Goal: Information Seeking & Learning: Learn about a topic

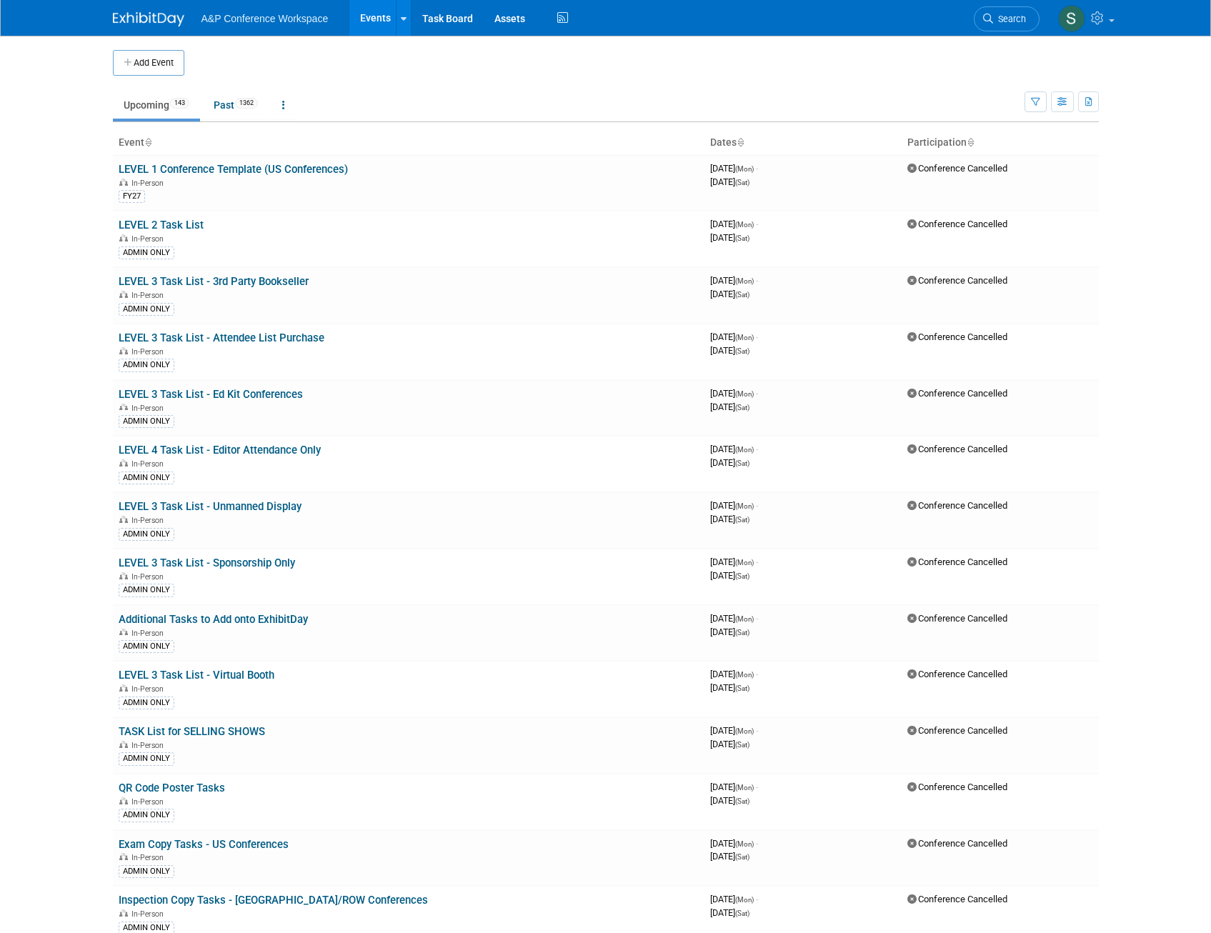
click at [1001, 19] on span "Search" at bounding box center [1009, 19] width 33 height 11
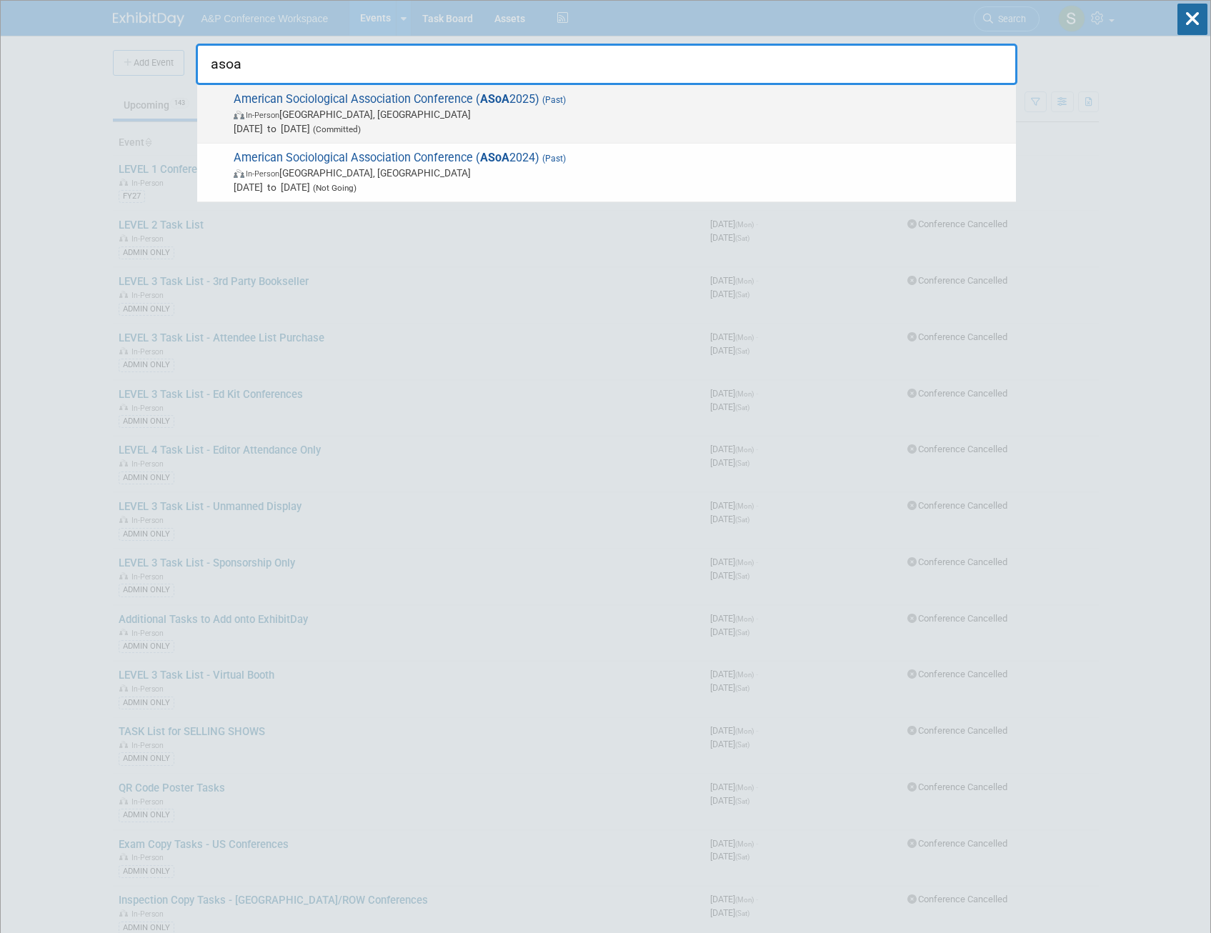
type input "asoa"
click at [512, 103] on span "American Sociological Association Conference ( ASoA 2025) (Past) In-Person [GEO…" at bounding box center [618, 114] width 779 height 44
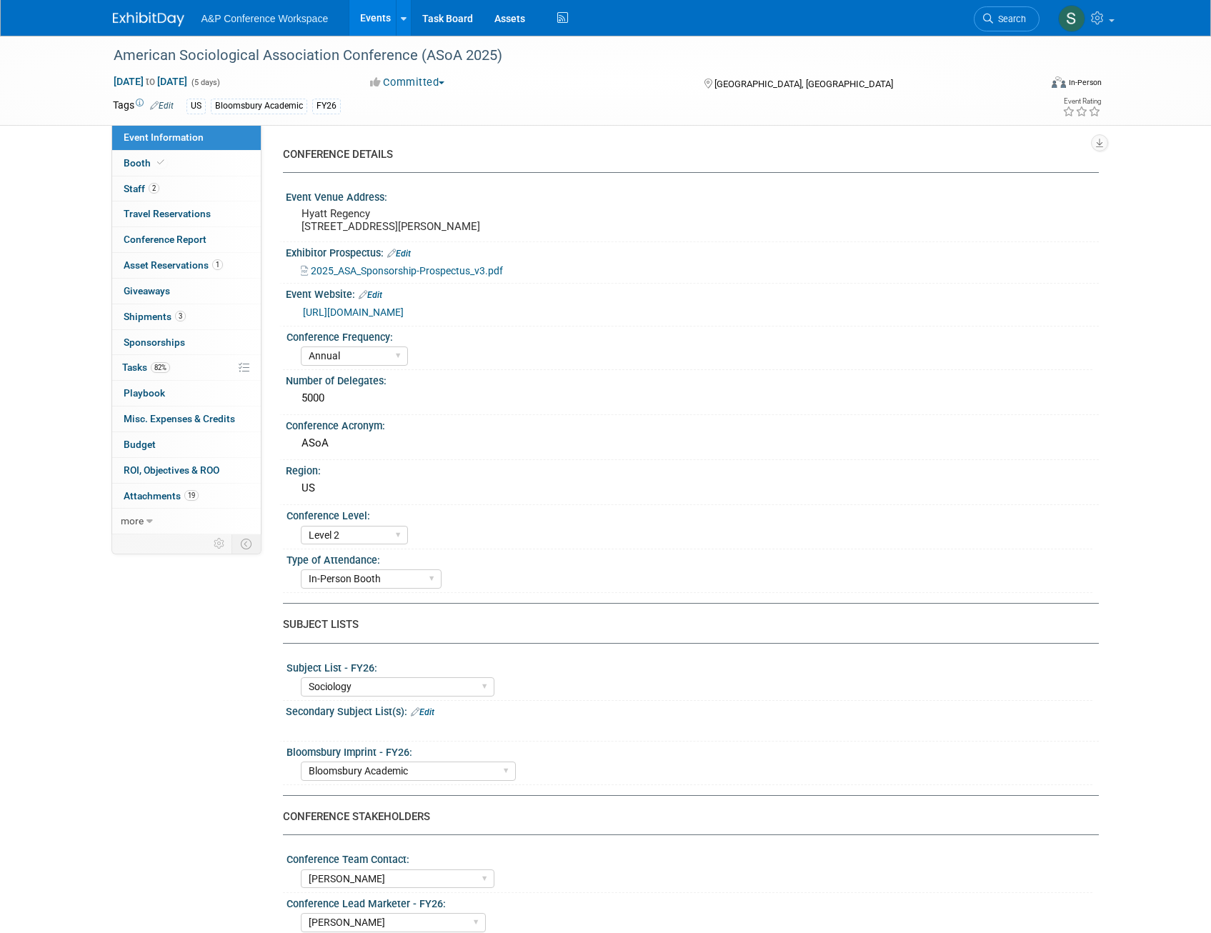
select select "Annual"
select select "Level 2"
select select "In-Person Booth"
select select "Sociology"
select select "Bloomsbury Academic"
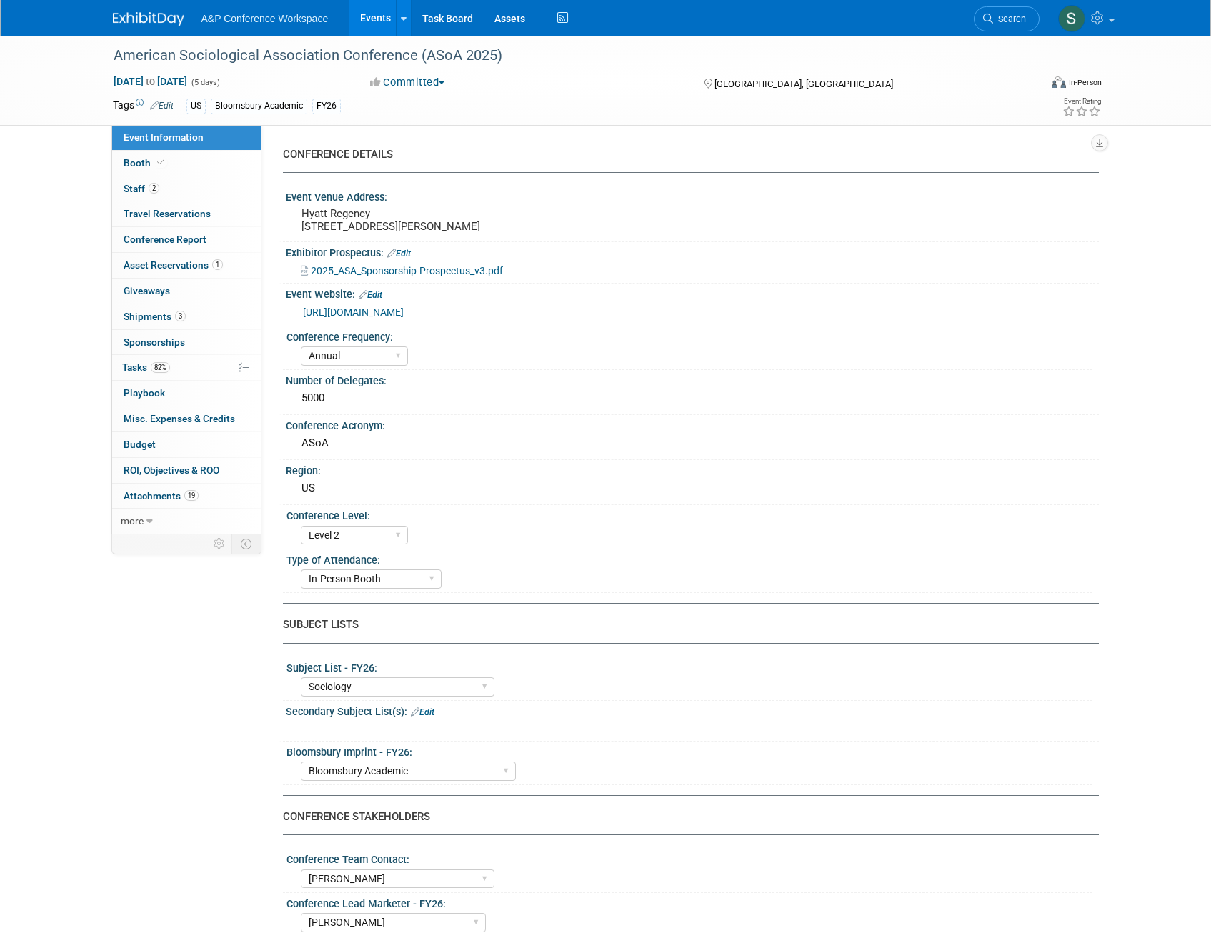
select select "[PERSON_NAME]"
select select "Networking/Commissioning"
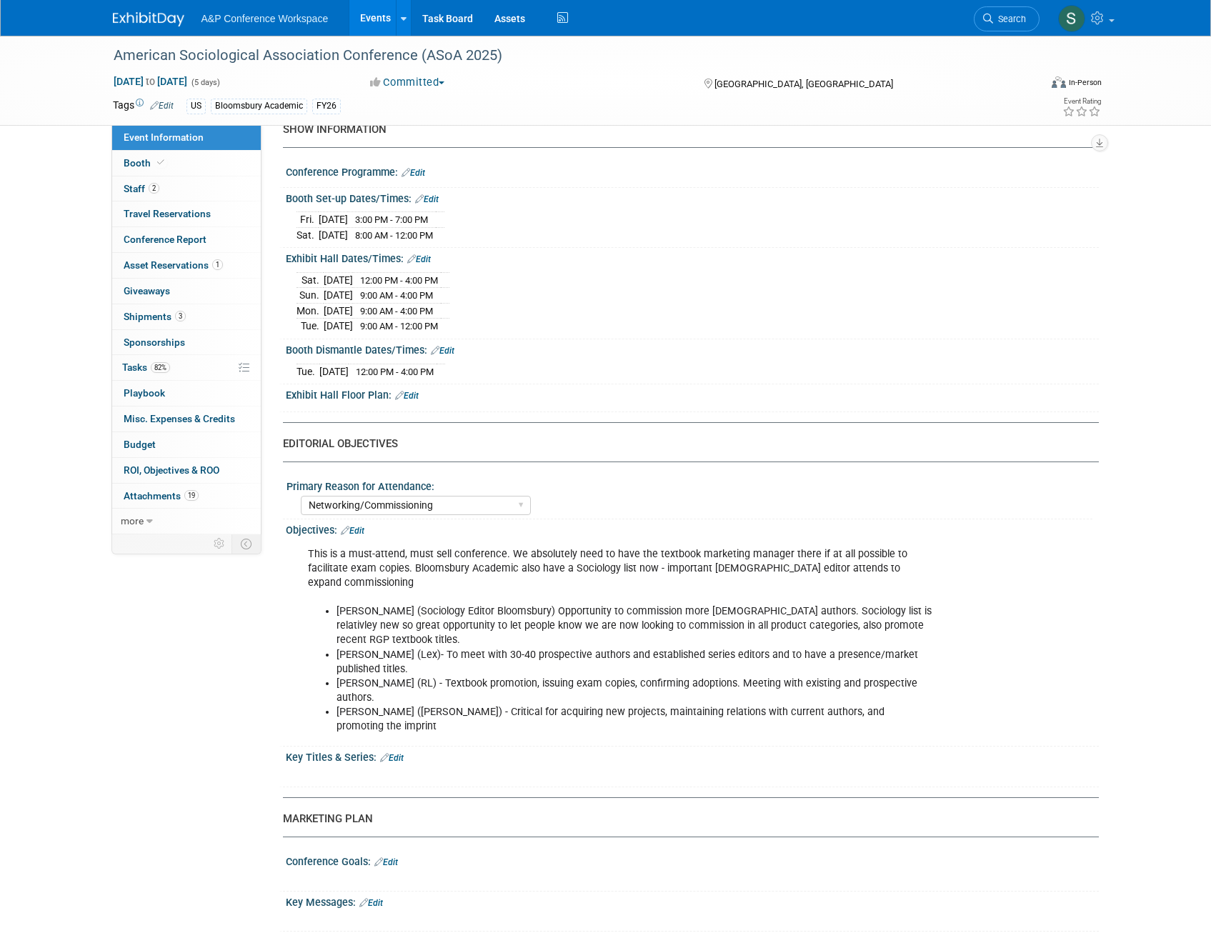
scroll to position [785, 0]
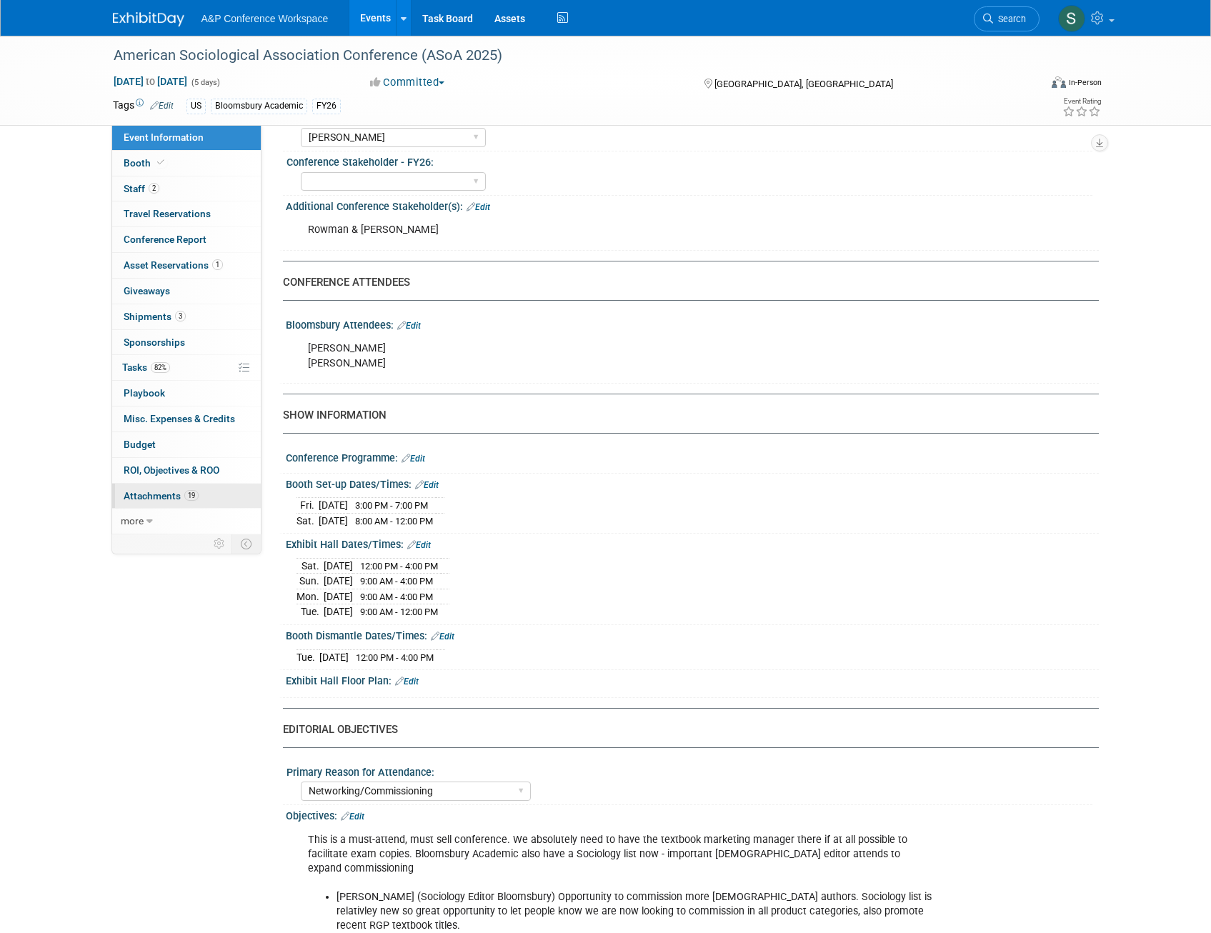
click at [157, 491] on span "Attachments 19" at bounding box center [161, 495] width 75 height 11
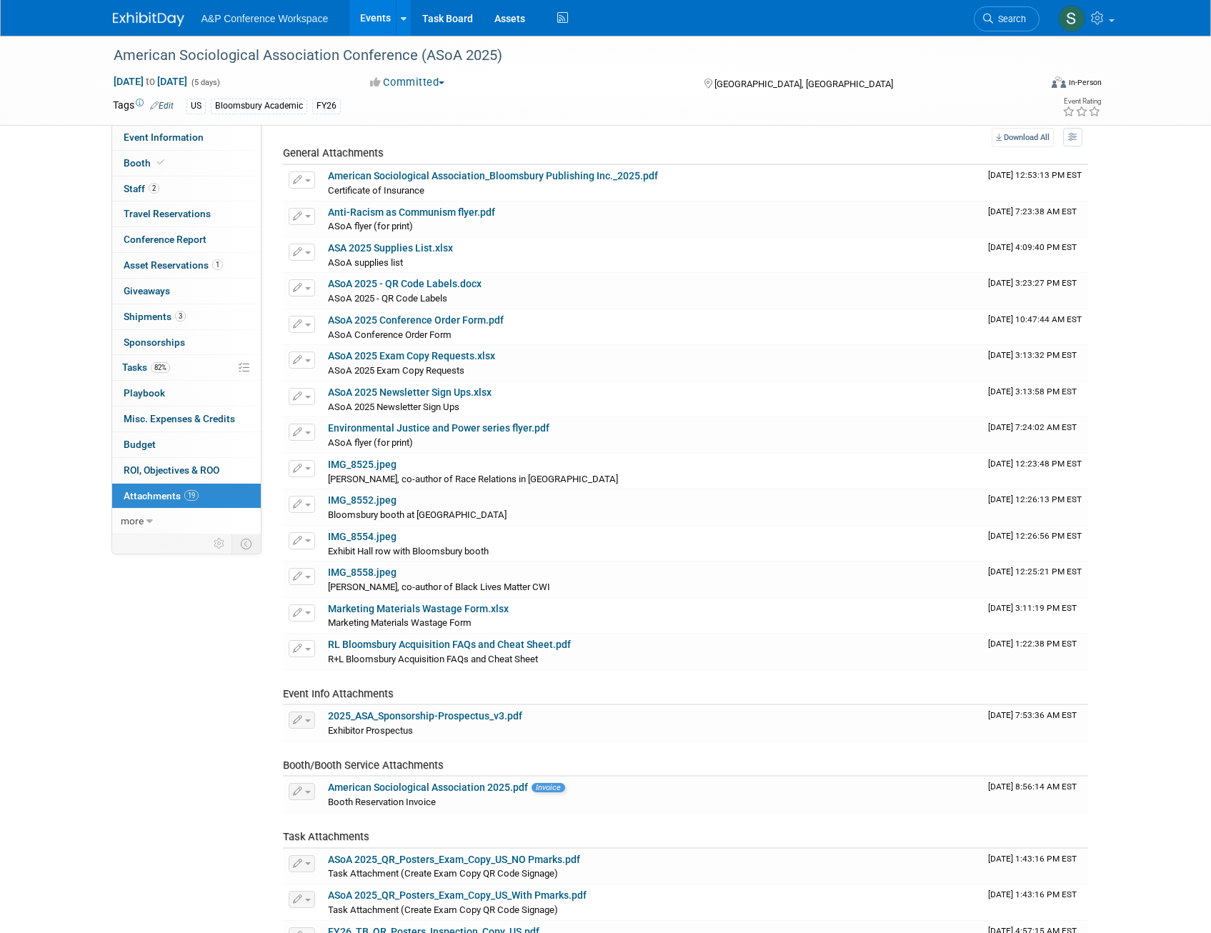
scroll to position [143, 0]
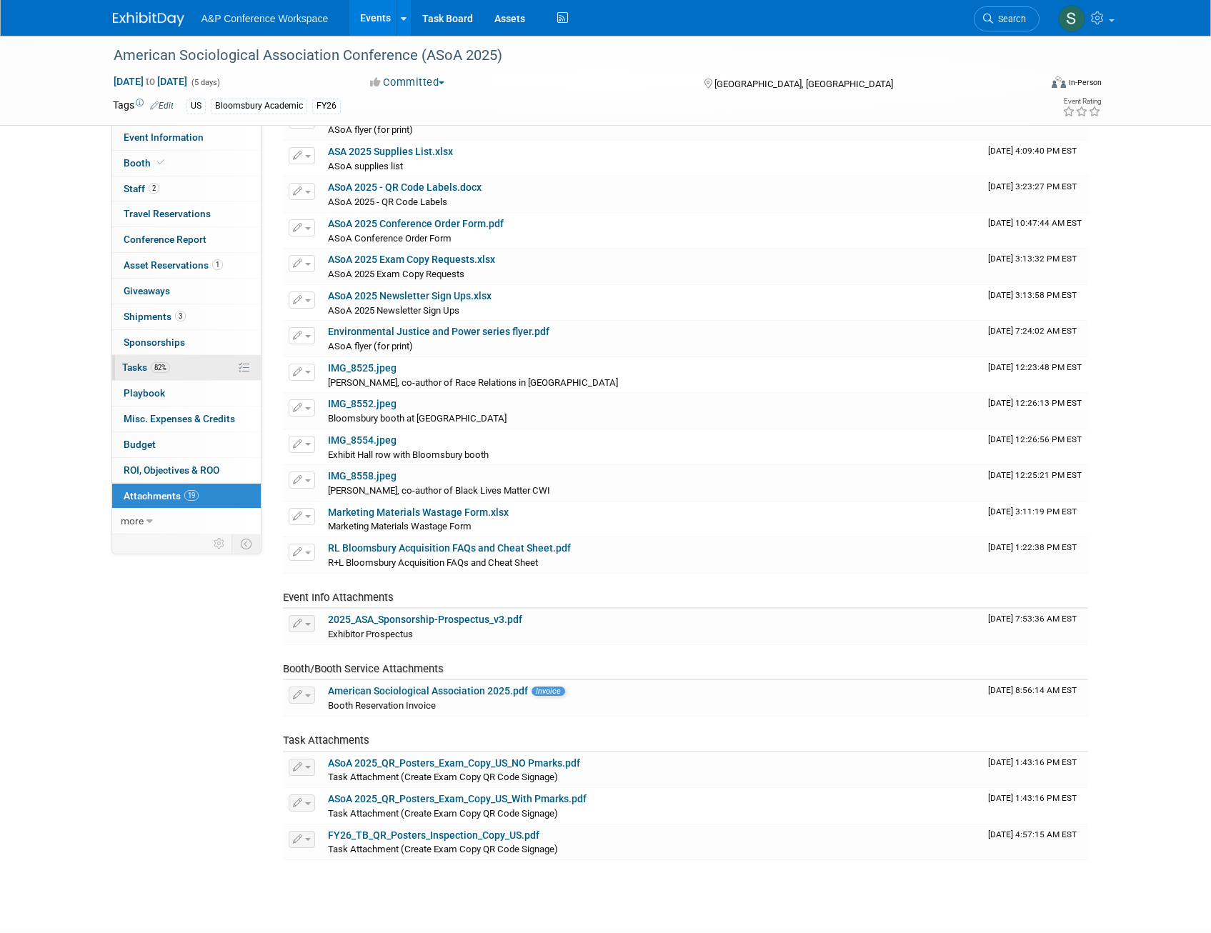
click at [154, 366] on span "82%" at bounding box center [160, 367] width 19 height 11
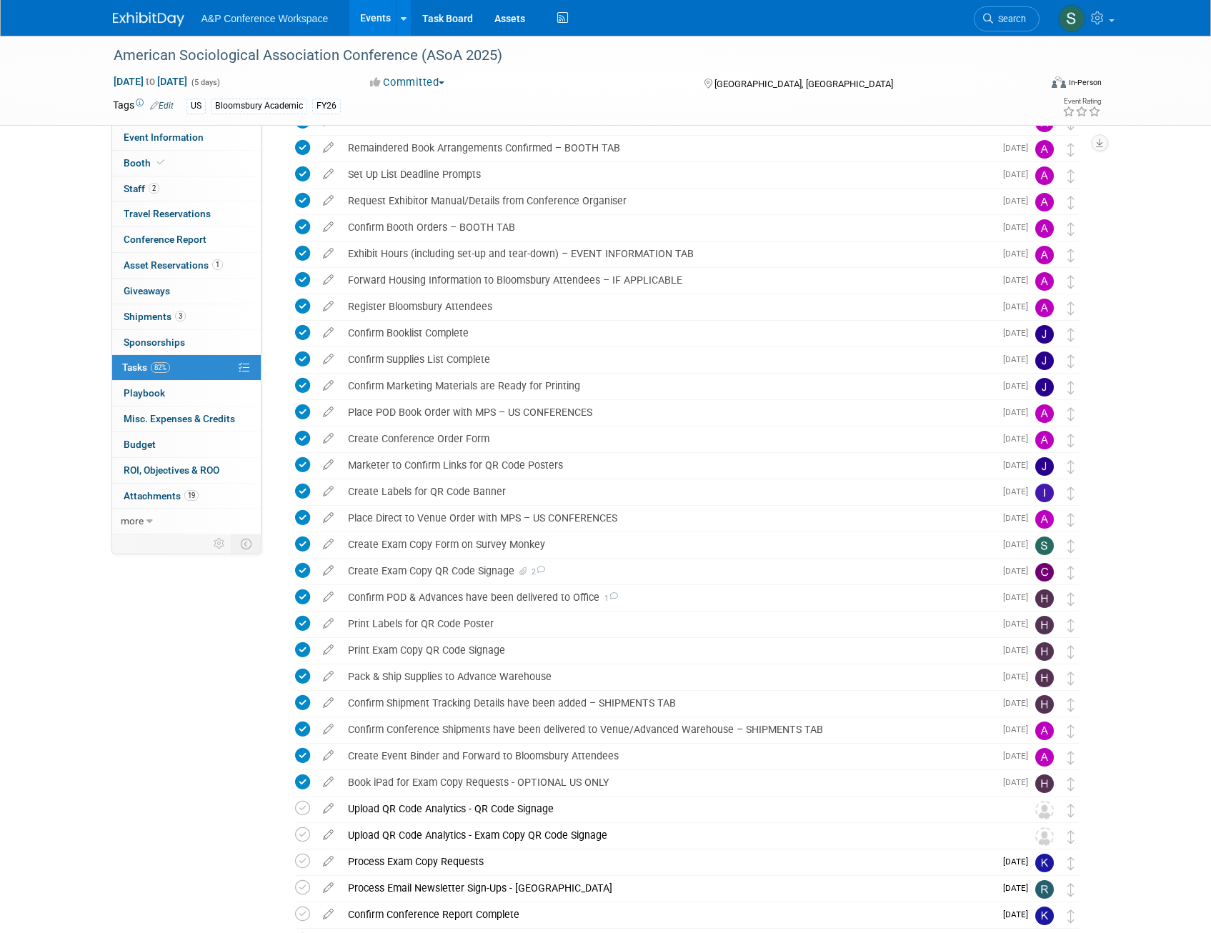
scroll to position [0, 0]
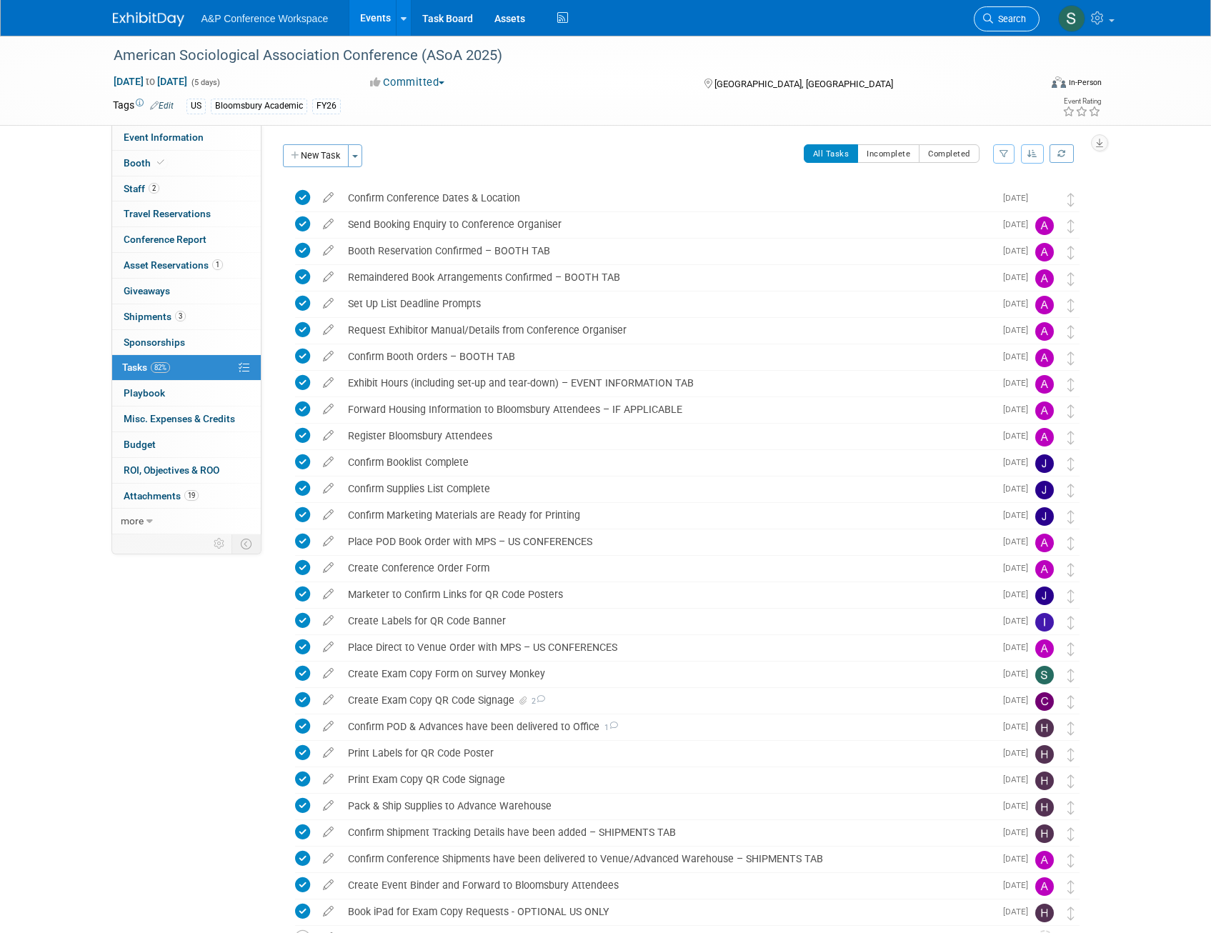
click at [1013, 17] on span "Search" at bounding box center [1009, 19] width 33 height 11
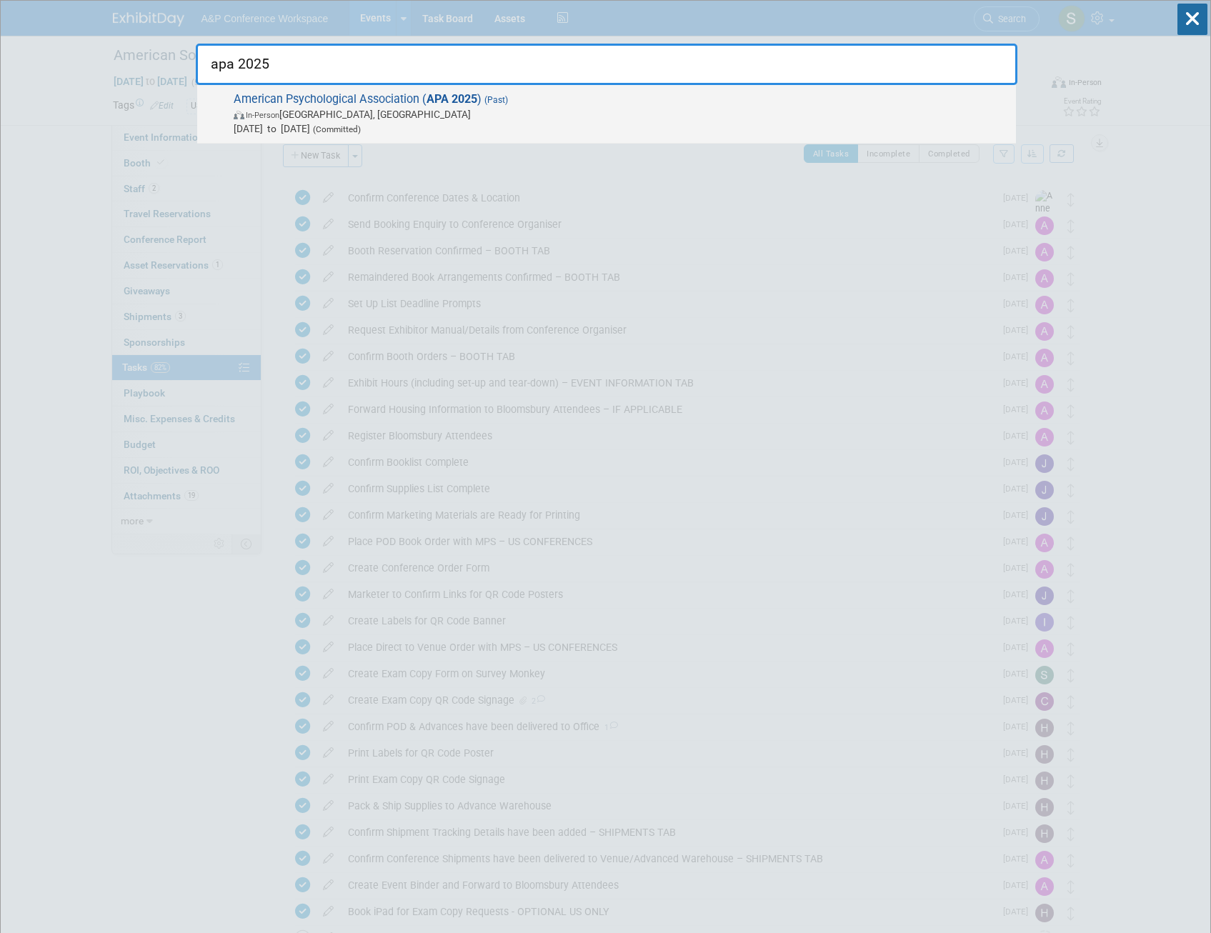
type input "apa 2025"
click at [475, 121] on span "Aug 7, 2025 to Aug 10, 2025 (Committed)" at bounding box center [621, 128] width 775 height 14
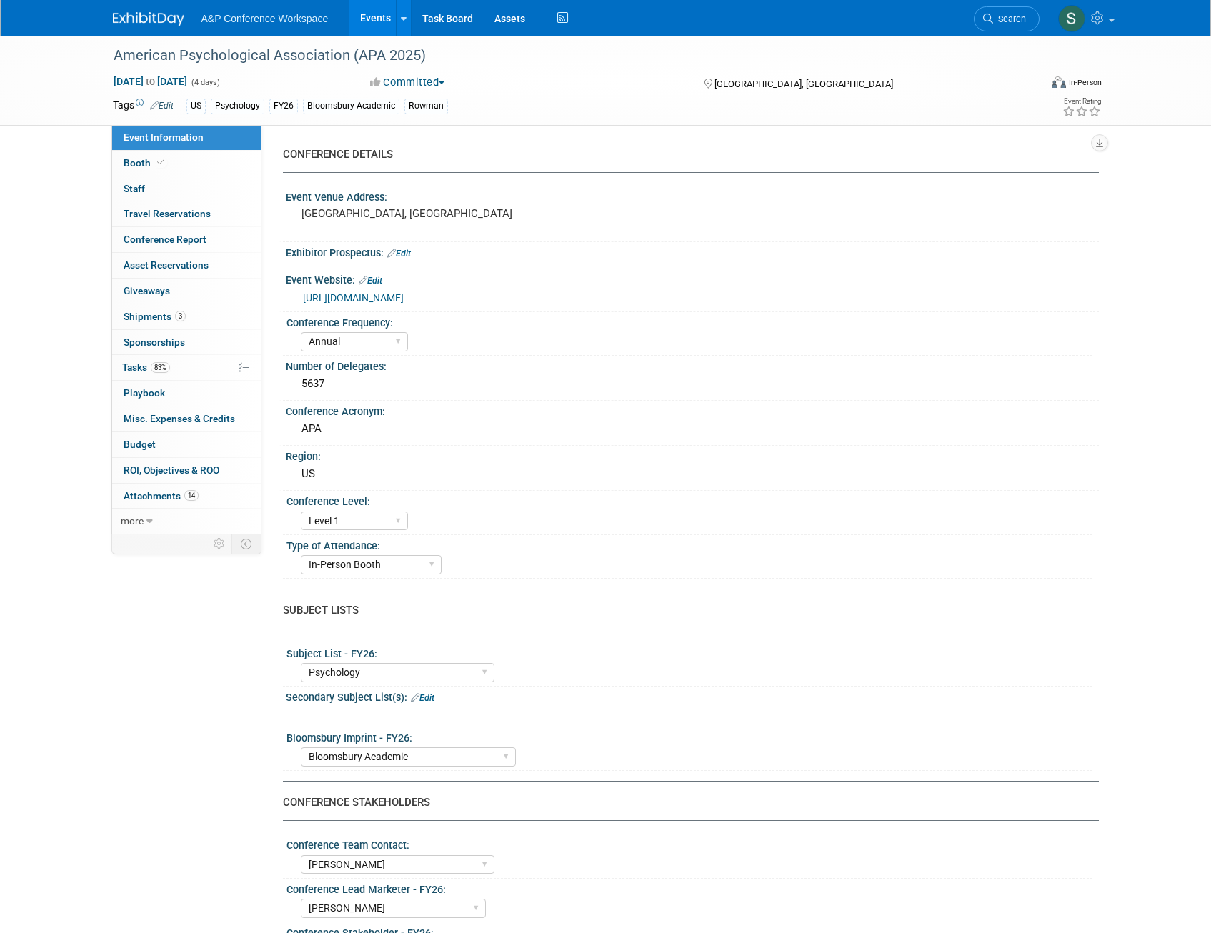
select select "Annual"
select select "Level 1"
select select "In-Person Booth"
select select "Psychology"
select select "Bloomsbury Academic"
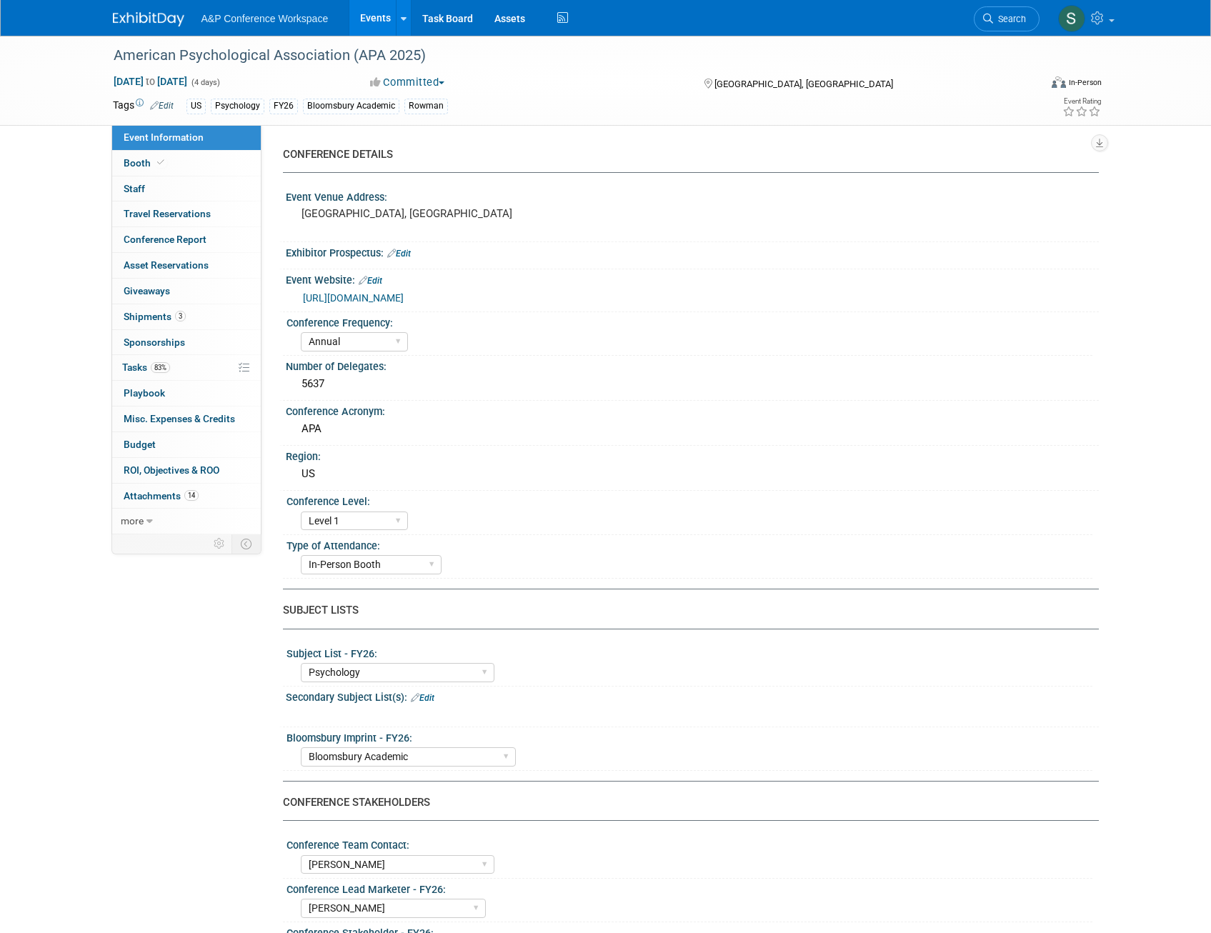
select select "Amanda Oney"
select select "Helen Jackson"
select select "Amy Suratia"
select select "Networking/Commissioning"
click at [180, 496] on span "Attachments 14" at bounding box center [161, 495] width 75 height 11
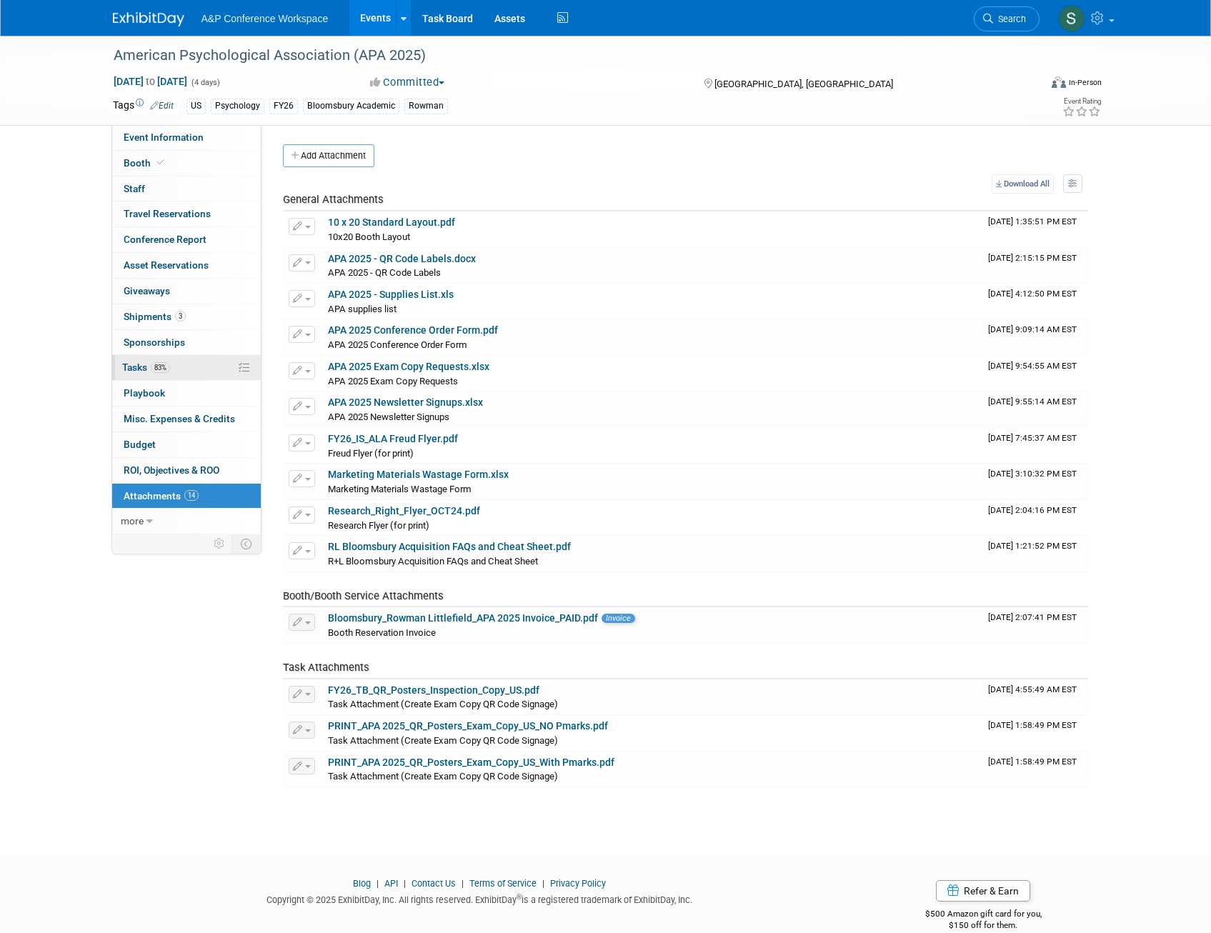
click at [145, 373] on link "83% Tasks 83%" at bounding box center [186, 367] width 149 height 25
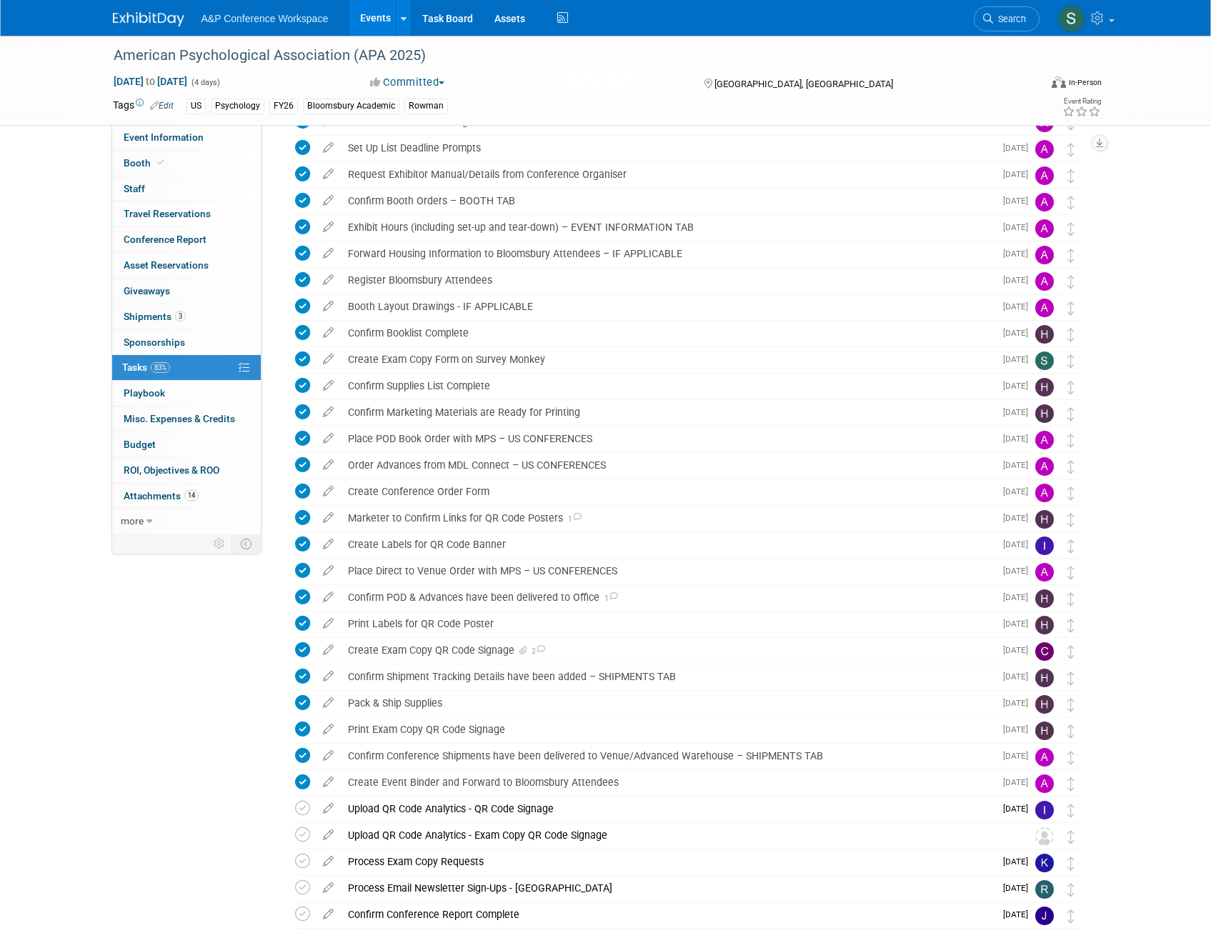
scroll to position [265, 0]
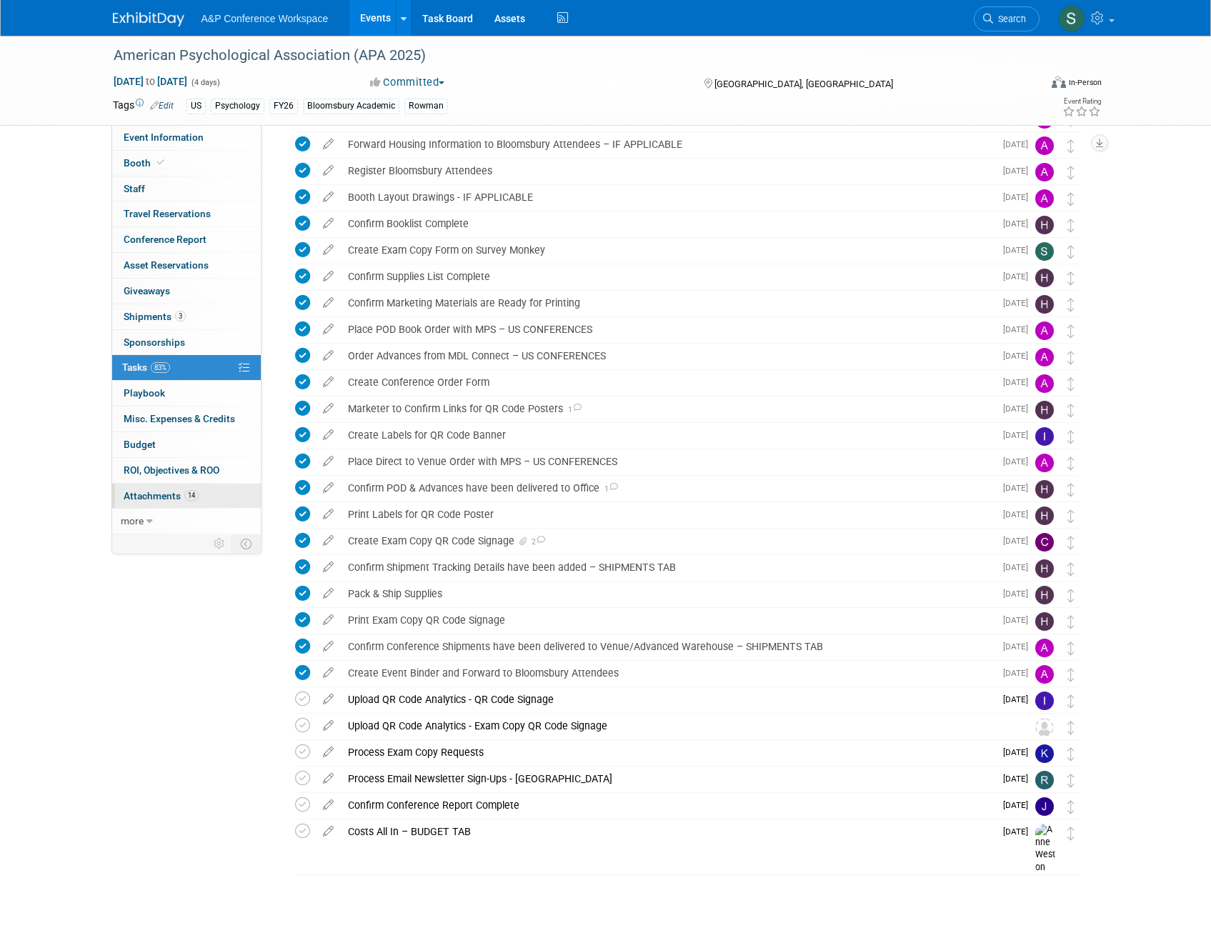
click at [168, 503] on link "14 Attachments 14" at bounding box center [186, 496] width 149 height 25
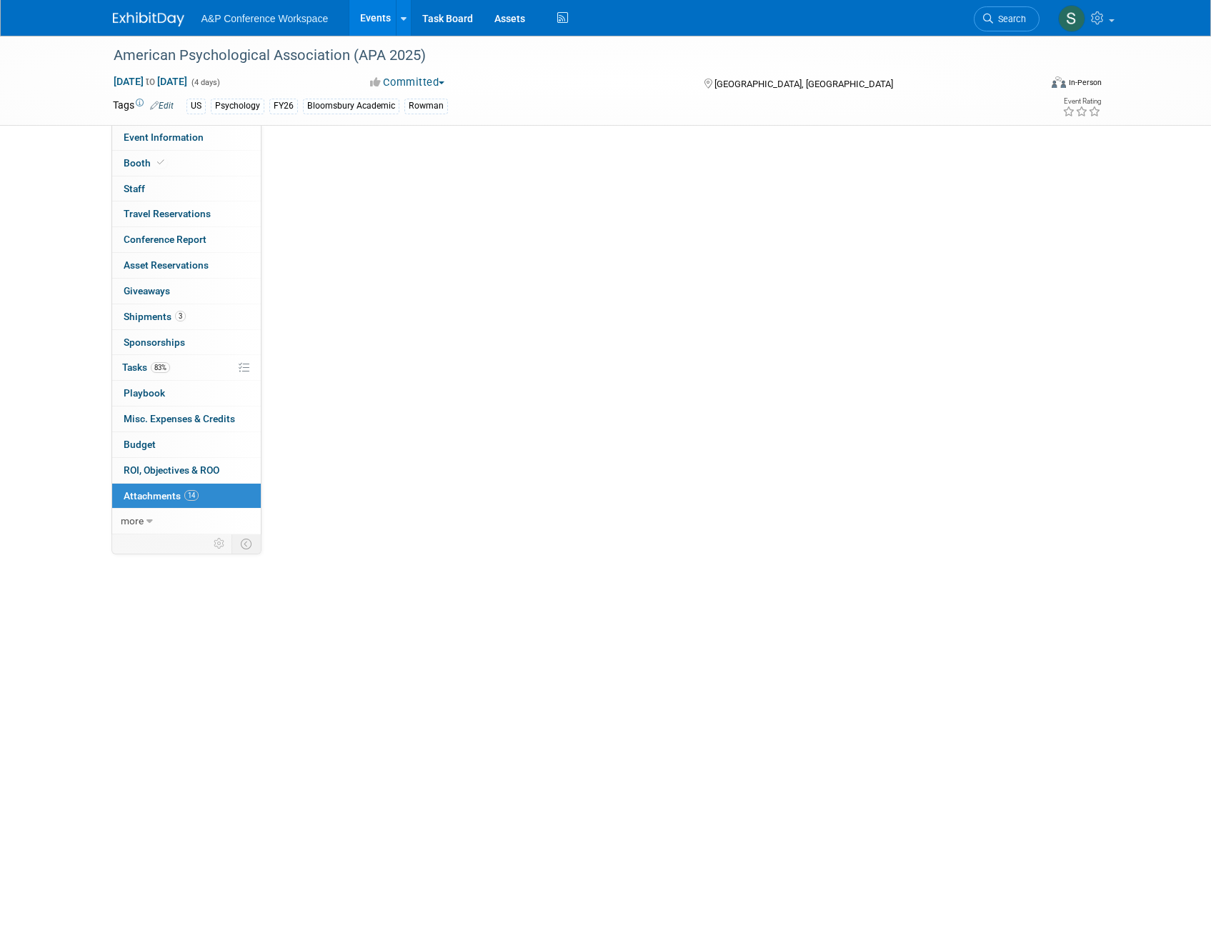
scroll to position [0, 0]
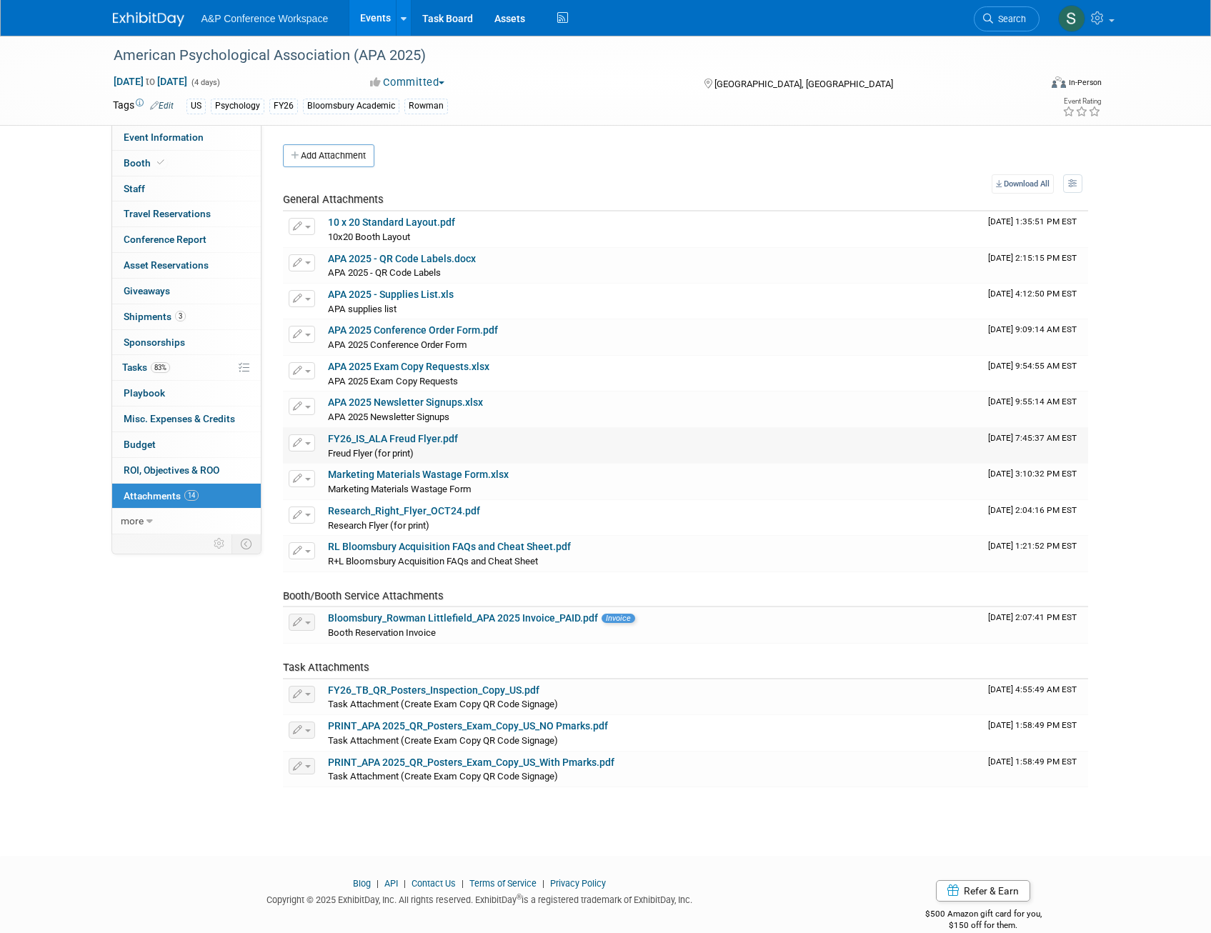
click at [421, 440] on link "FY26_IS_ALA Freud Flyer.pdf" at bounding box center [393, 438] width 130 height 11
